Goal: Transaction & Acquisition: Purchase product/service

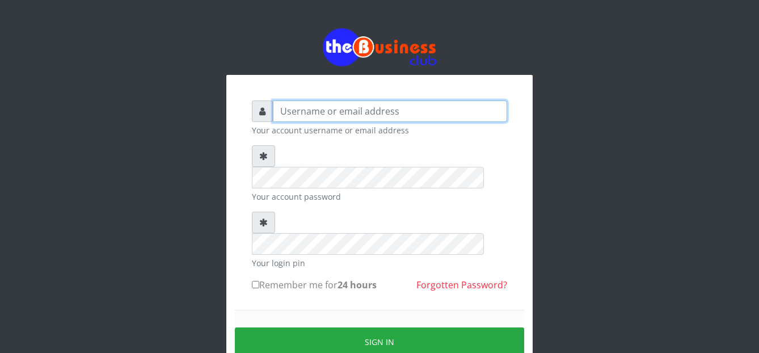
type input "graciouscybercafe@gmail.com"
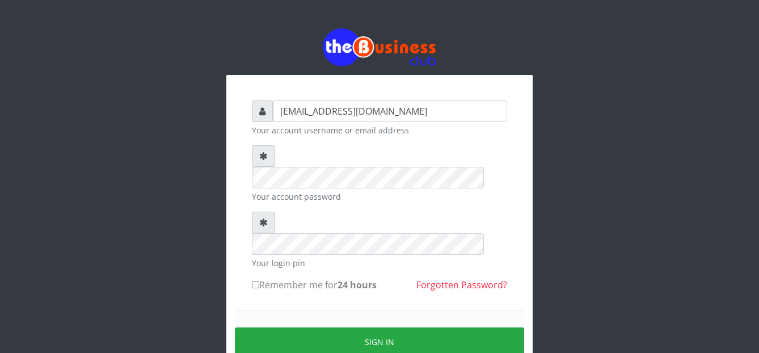
click at [257, 265] on input "Remember me for 24 hours" at bounding box center [255, 284] width 7 height 7
checkbox input "true"
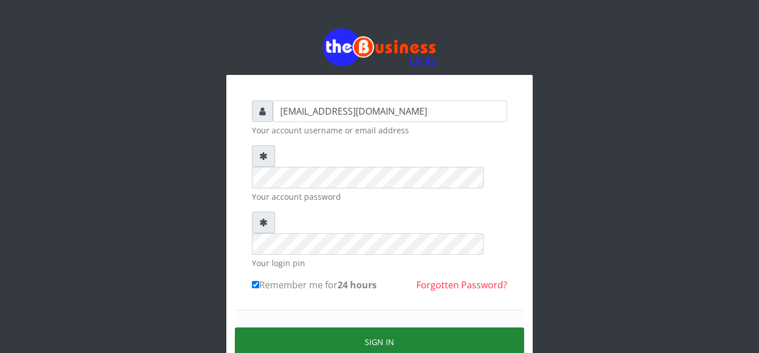
click at [325, 265] on button "Sign in" at bounding box center [379, 342] width 289 height 29
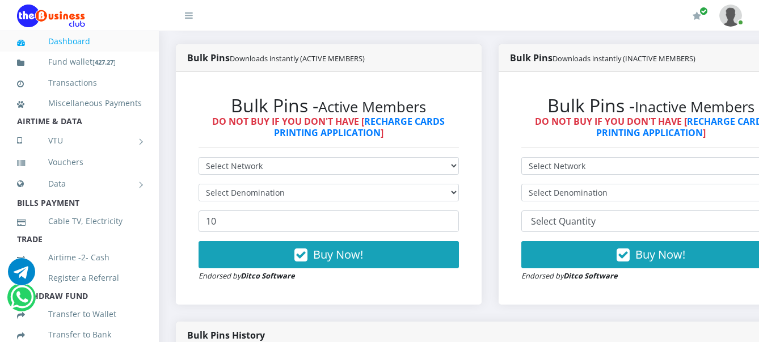
scroll to position [312, 0]
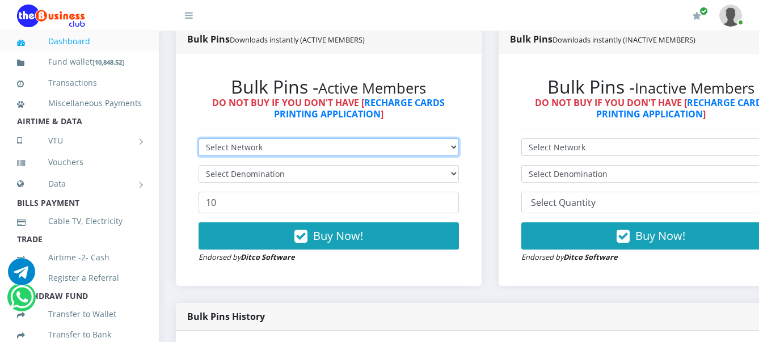
click at [278, 143] on select "Select Network MTN Globacom 9Mobile Airtel" at bounding box center [329, 147] width 261 height 18
select select "MTN"
click at [199, 140] on select "Select Network MTN Globacom 9Mobile Airtel" at bounding box center [329, 147] width 261 height 18
click at [243, 151] on select "Select Network MTN Globacom 9Mobile Airtel" at bounding box center [329, 147] width 261 height 18
select select "Airtel"
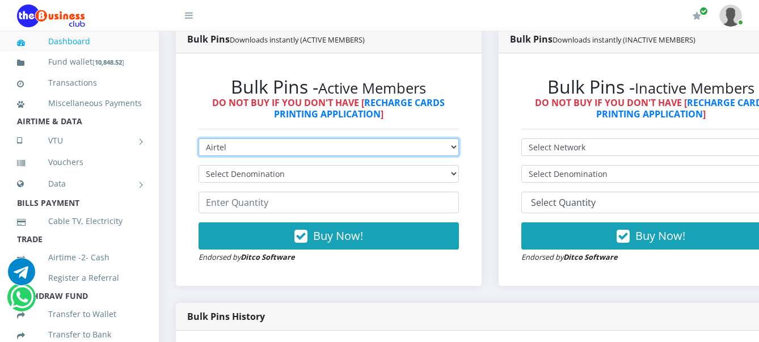
click at [199, 140] on select "Select Network MTN Globacom 9Mobile Airtel" at bounding box center [329, 147] width 261 height 18
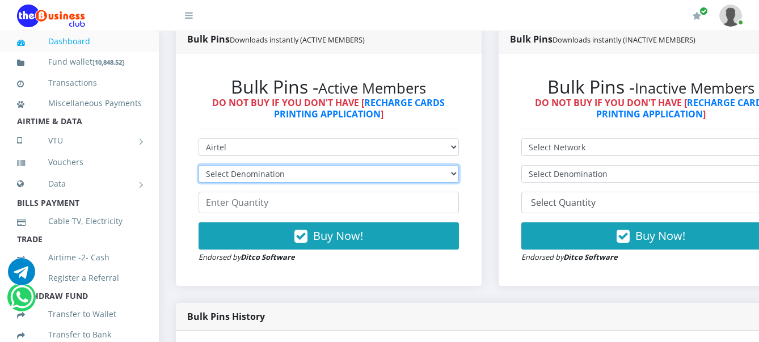
click at [247, 171] on select "Select Denomination Airtel NGN100 - ₦96.38 Airtel NGN200 - ₦192.76 Airtel NGN50…" at bounding box center [329, 174] width 261 height 18
select select "96.38-100"
click at [199, 167] on select "Select Denomination Airtel NGN100 - ₦96.38 Airtel NGN200 - ₦192.76 Airtel NGN50…" at bounding box center [329, 174] width 261 height 18
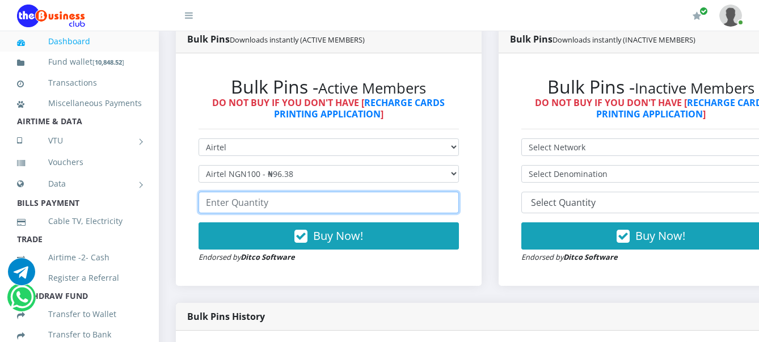
click at [255, 209] on input "number" at bounding box center [329, 203] width 261 height 22
type input "1"
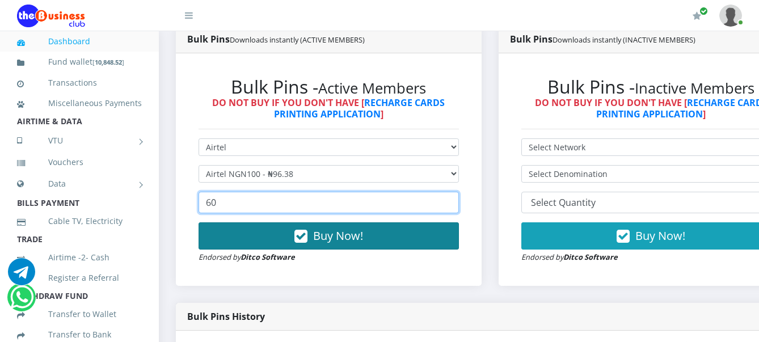
type input "60"
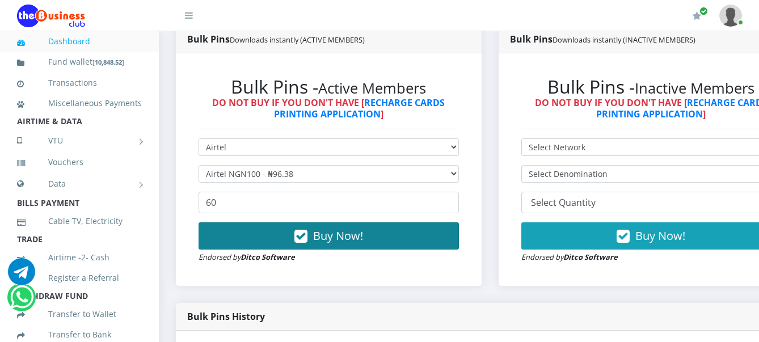
click at [349, 242] on span "Buy Now!" at bounding box center [338, 235] width 50 height 15
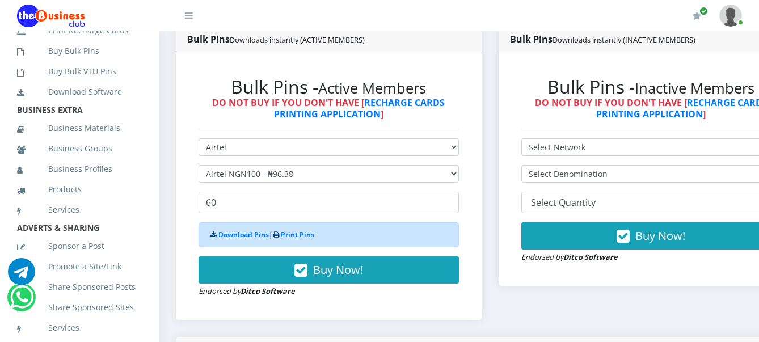
scroll to position [41, 0]
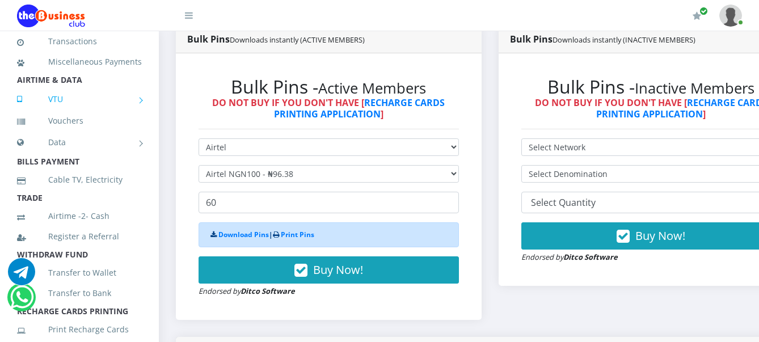
click at [63, 108] on link "VTU" at bounding box center [79, 99] width 125 height 28
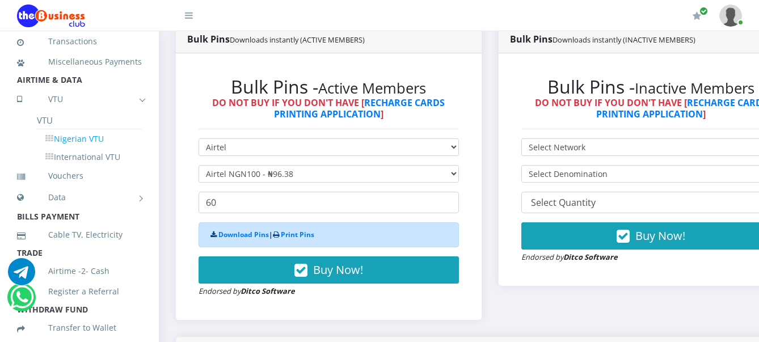
click at [87, 149] on link "Nigerian VTU" at bounding box center [89, 138] width 105 height 19
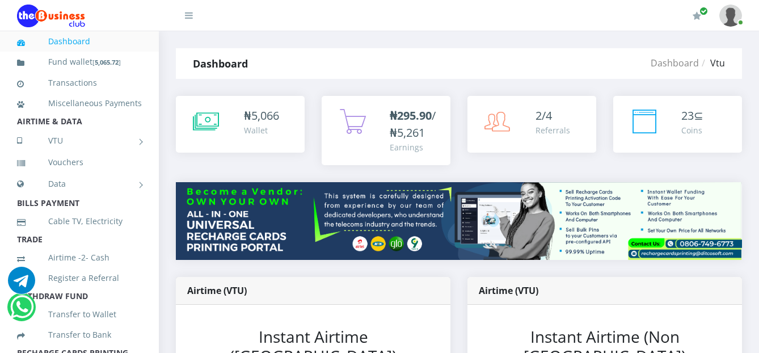
scroll to position [309, 0]
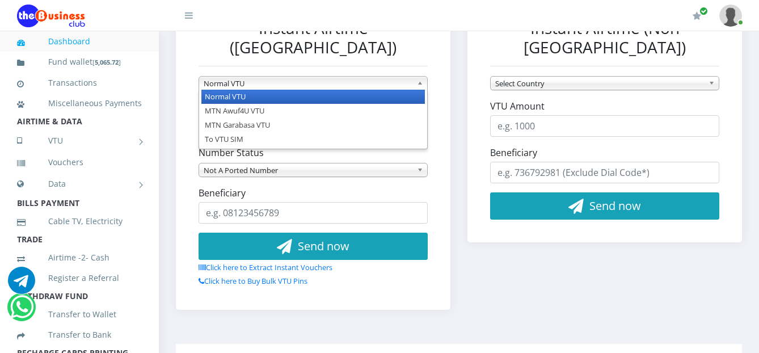
click at [247, 77] on span "Normal VTU" at bounding box center [308, 84] width 209 height 14
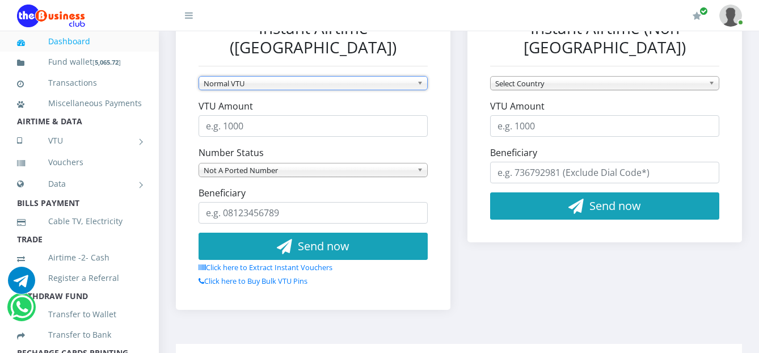
click at [247, 77] on span "Normal VTU" at bounding box center [308, 84] width 209 height 14
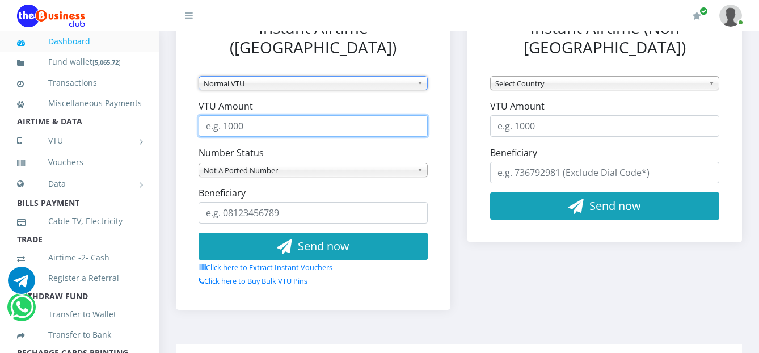
click at [251, 115] on input "VTU Amount" at bounding box center [313, 126] width 229 height 22
type input "5000"
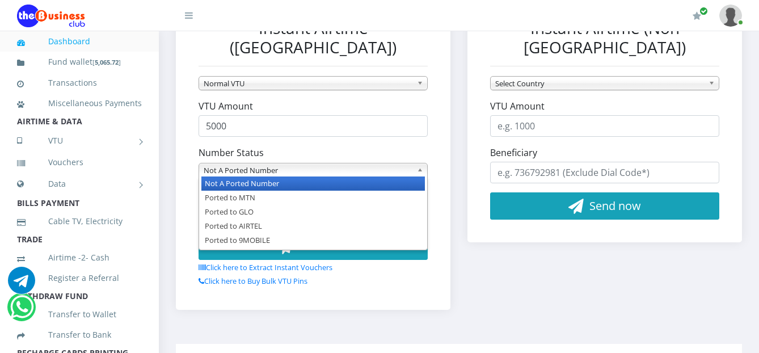
click at [241, 163] on span "Not A Ported Number" at bounding box center [308, 170] width 209 height 14
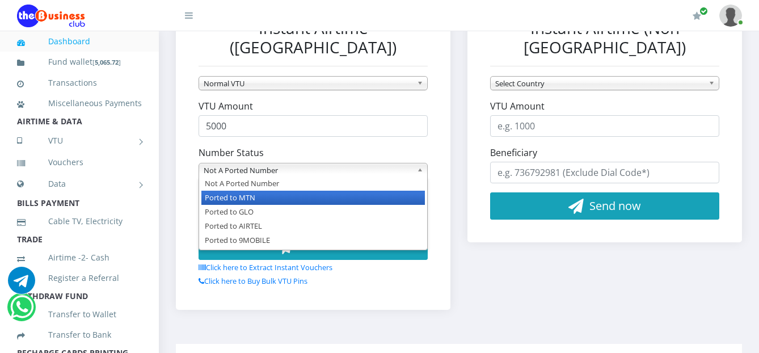
click at [239, 191] on li "Ported to MTN" at bounding box center [313, 198] width 224 height 14
click at [255, 163] on span "Ported to MTN" at bounding box center [308, 170] width 209 height 14
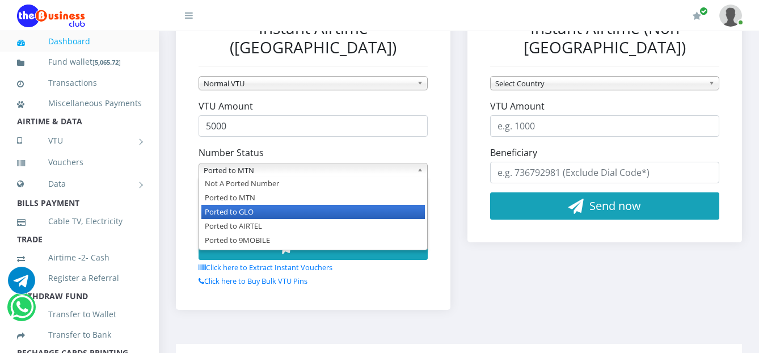
click at [253, 205] on li "Ported to GLO" at bounding box center [313, 212] width 224 height 14
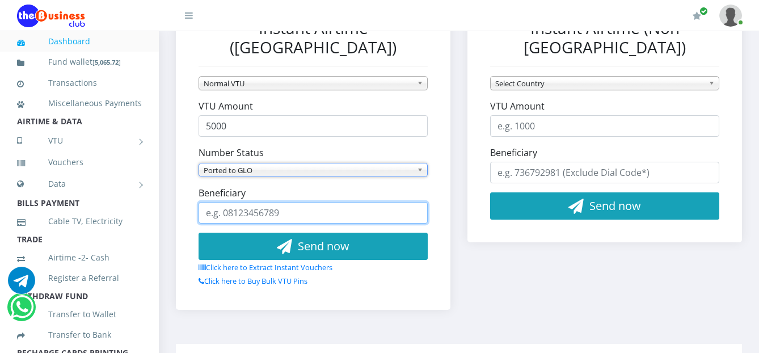
click at [256, 202] on input "Beneficiary" at bounding box center [313, 213] width 229 height 22
click at [267, 202] on input "07058261144" at bounding box center [313, 213] width 229 height 22
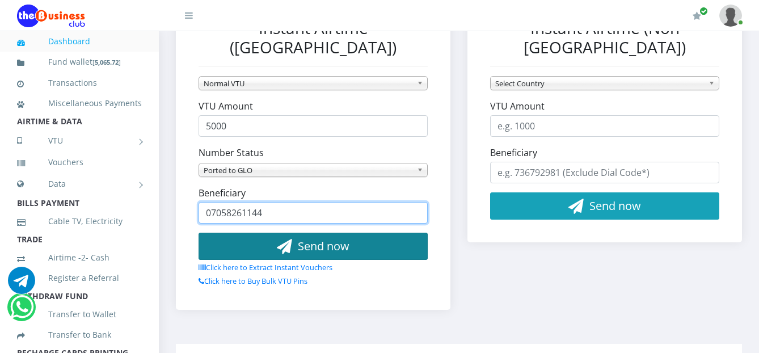
type input "07058261144"
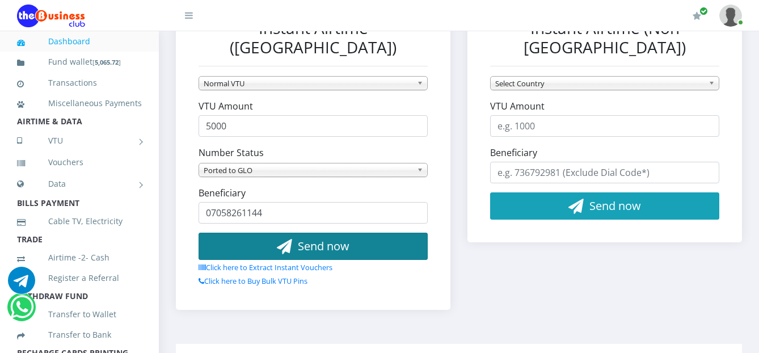
click at [303, 238] on span "Send now" at bounding box center [324, 245] width 52 height 15
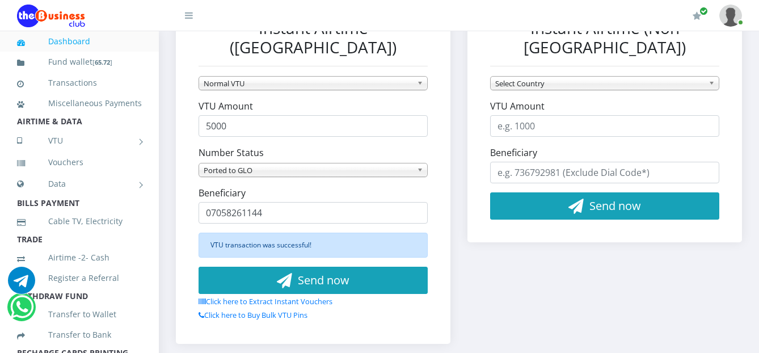
click at [68, 43] on link "Dashboard" at bounding box center [79, 41] width 125 height 26
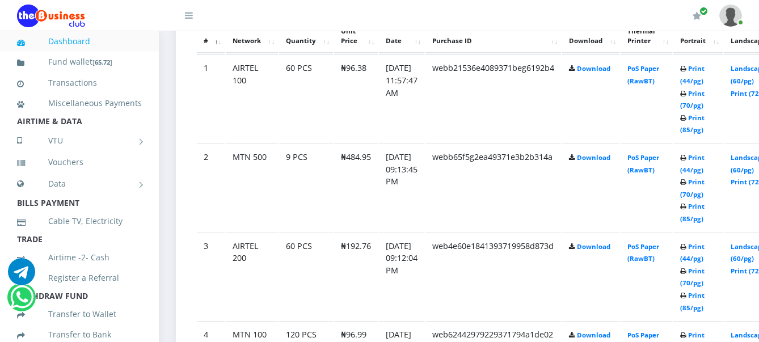
scroll to position [639, 0]
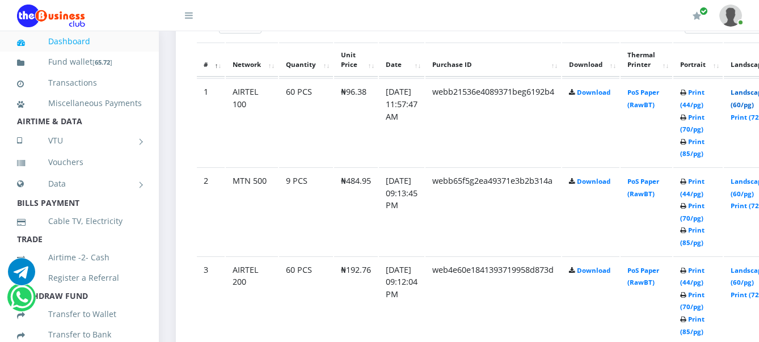
click at [754, 93] on link "Landscape (60/pg)" at bounding box center [748, 98] width 35 height 21
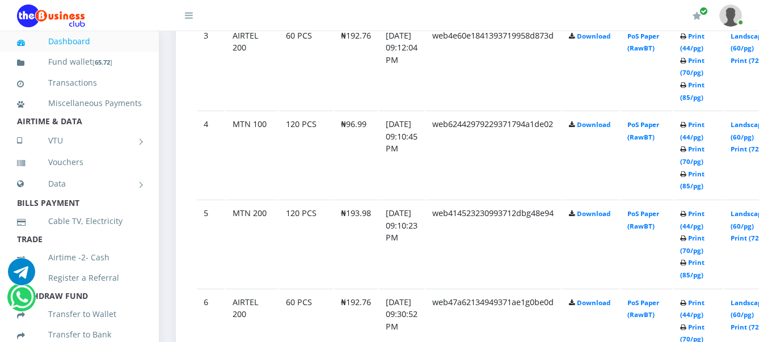
scroll to position [922, 0]
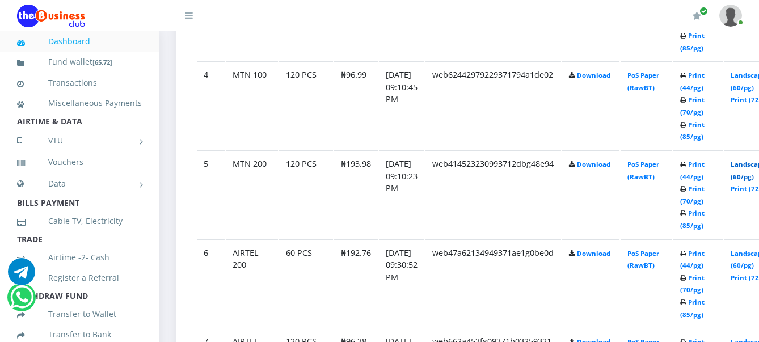
click at [757, 166] on link "Landscape (60/pg)" at bounding box center [748, 170] width 35 height 21
